Goal: Task Accomplishment & Management: Manage account settings

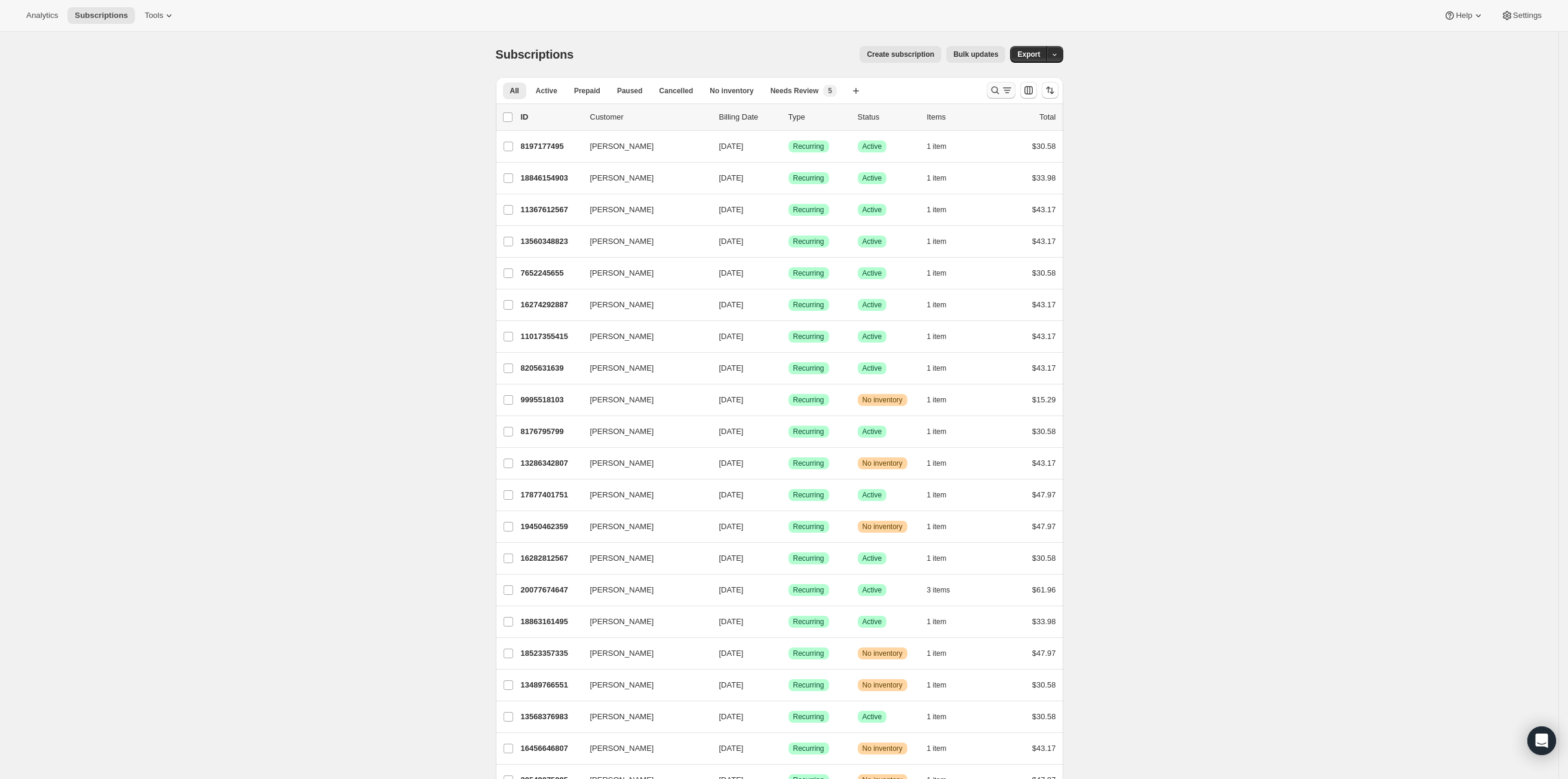
click at [1004, 92] on icon "Search and filter results" at bounding box center [1006, 90] width 12 height 12
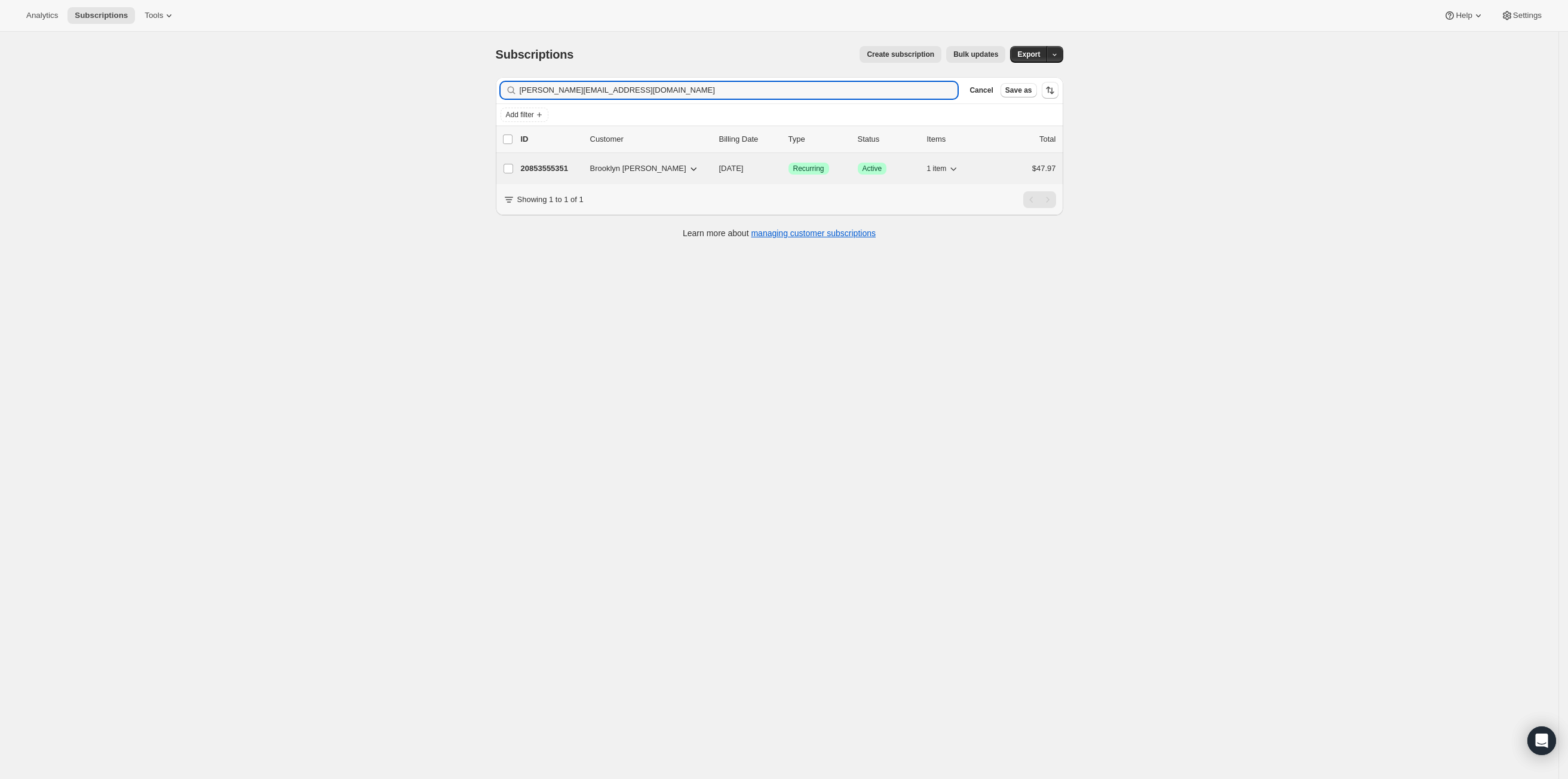
type input "[PERSON_NAME][EMAIL_ADDRESS][DOMAIN_NAME]"
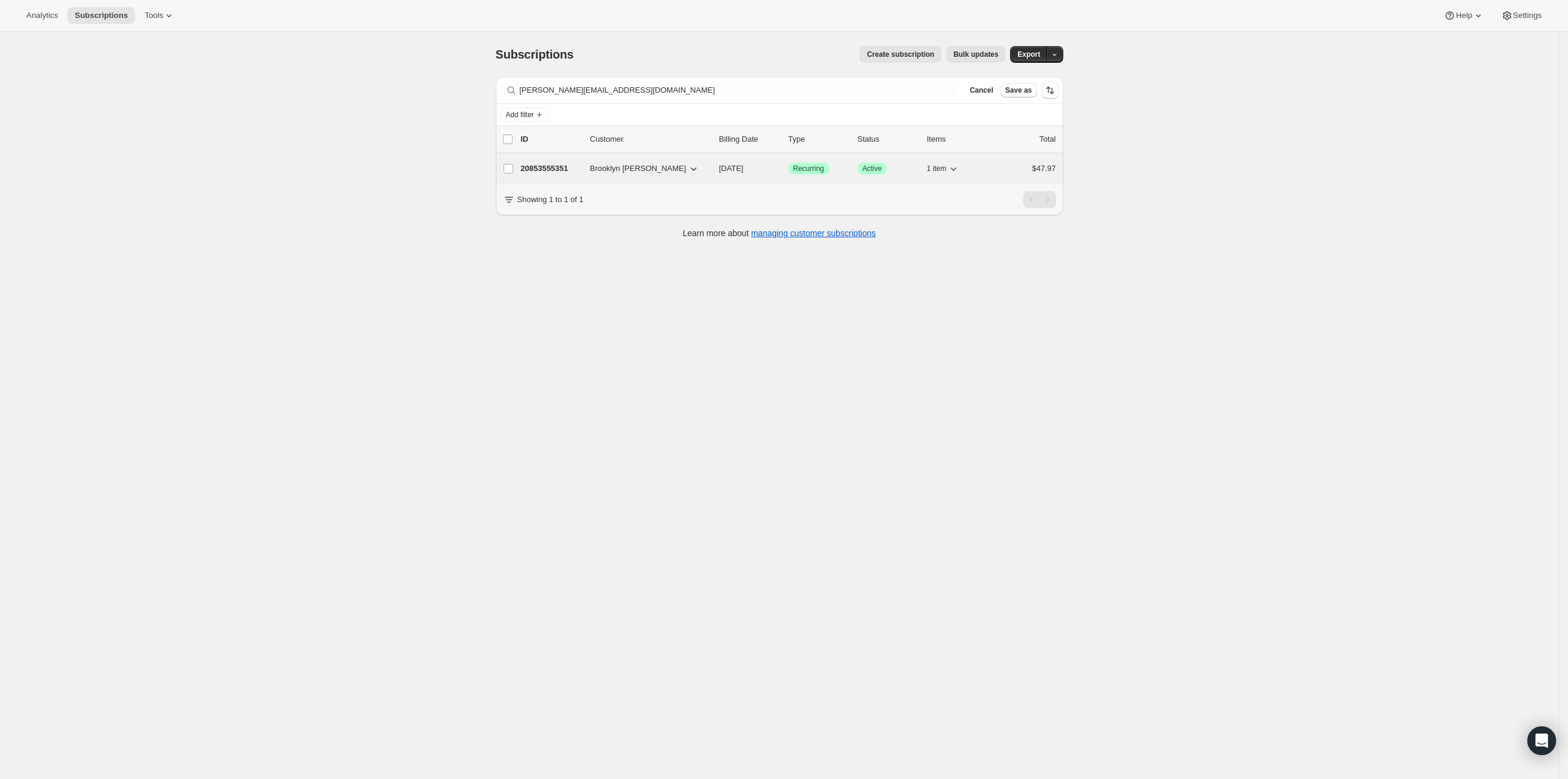
click at [553, 170] on p "20853555351" at bounding box center [551, 168] width 59 height 12
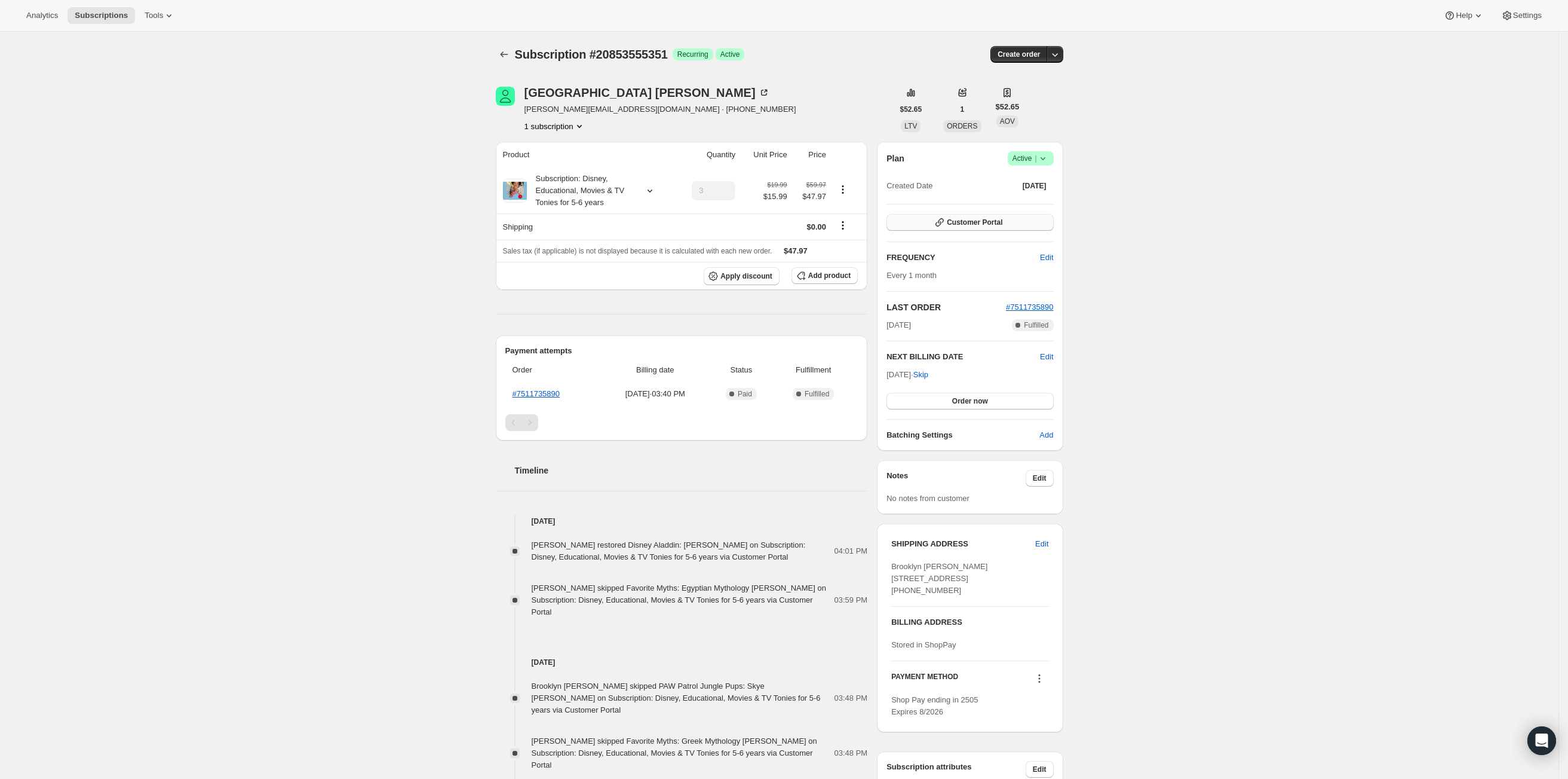
click at [971, 219] on span "Customer Portal" at bounding box center [975, 222] width 56 height 10
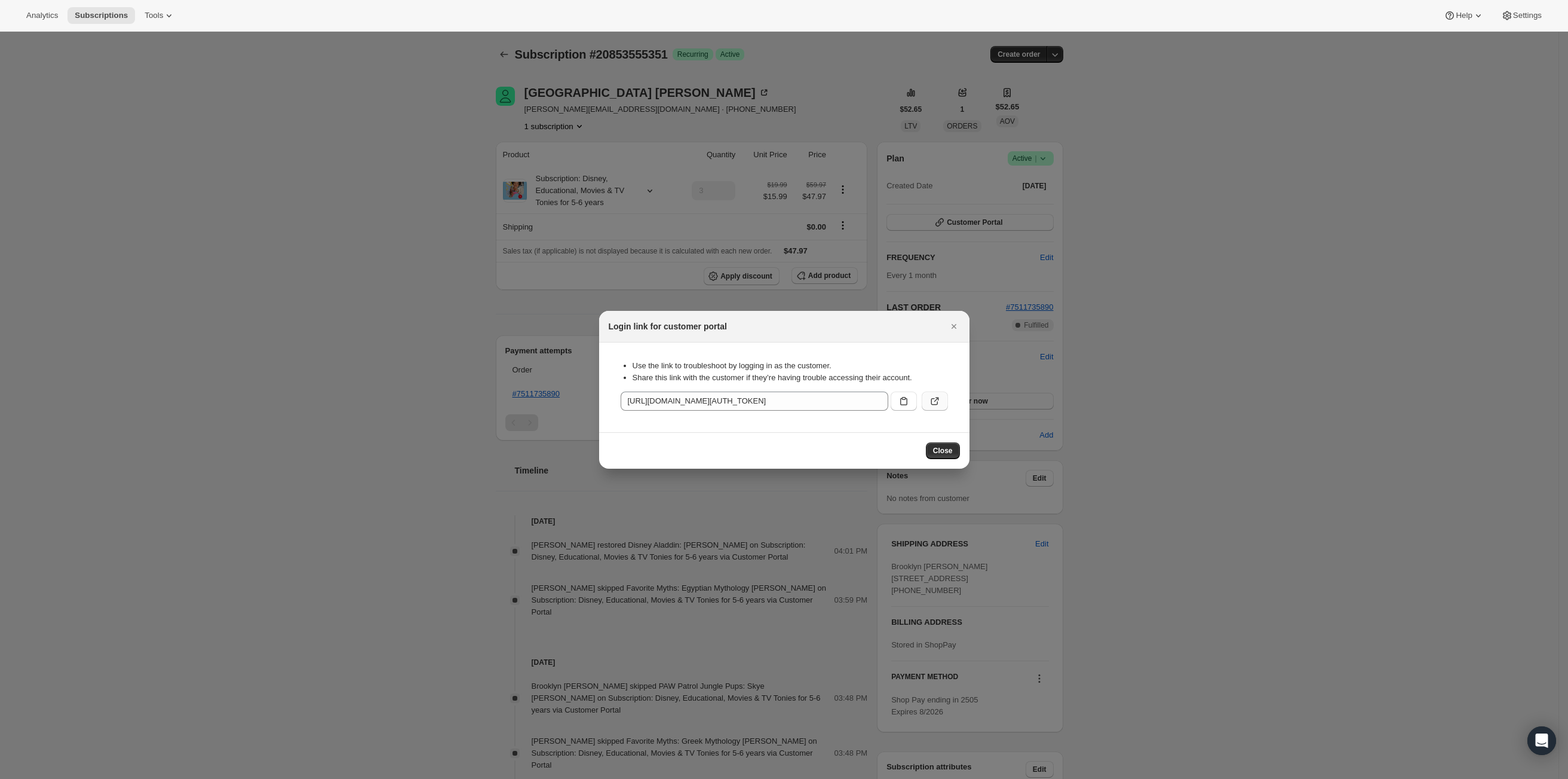
click at [935, 406] on icon ":rcc:" at bounding box center [934, 401] width 12 height 12
